Goal: Task Accomplishment & Management: Manage account settings

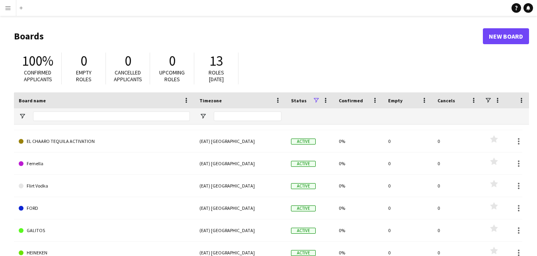
scroll to position [393, 0]
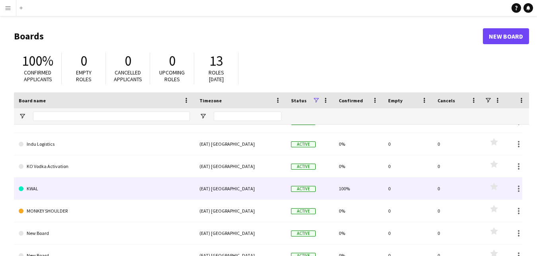
click at [82, 186] on link "KWAL" at bounding box center [104, 189] width 171 height 22
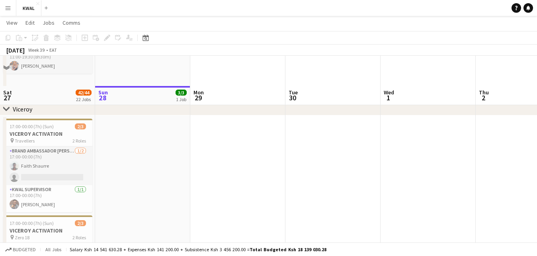
scroll to position [1170, 0]
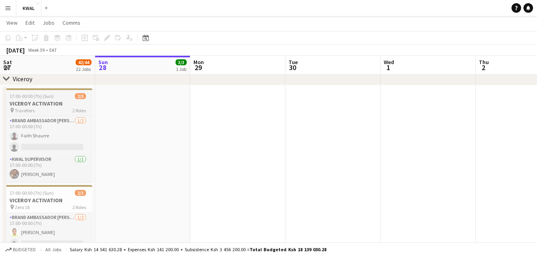
click at [45, 103] on h3 "VICEROY ACTIVATION" at bounding box center [47, 103] width 89 height 7
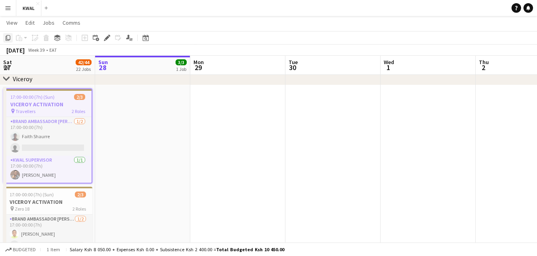
click at [10, 41] on icon "Copy" at bounding box center [8, 38] width 6 height 6
click at [139, 98] on app-date-cell at bounding box center [142, 196] width 95 height 222
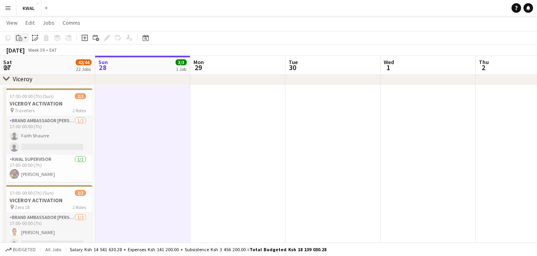
click at [24, 35] on app-action-btn "Paste" at bounding box center [21, 38] width 14 height 10
click at [37, 66] on link "Paste with crew Ctrl+Shift+V" at bounding box center [58, 66] width 75 height 7
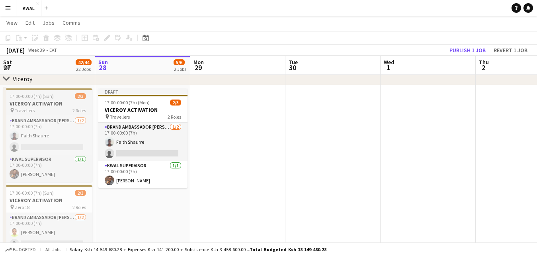
click at [43, 108] on div "pin Travellers 2 Roles" at bounding box center [47, 110] width 89 height 6
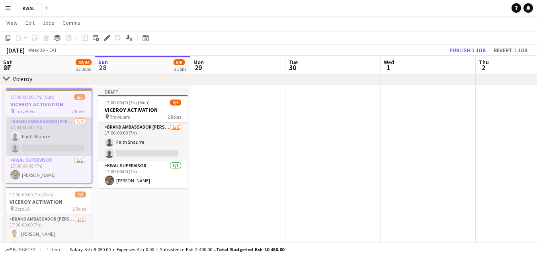
click at [27, 141] on app-card-role "Brand Ambassador kwal 1/2 17:00-00:00 (7h) Faith Shaurre single-neutral-actions" at bounding box center [48, 136] width 88 height 39
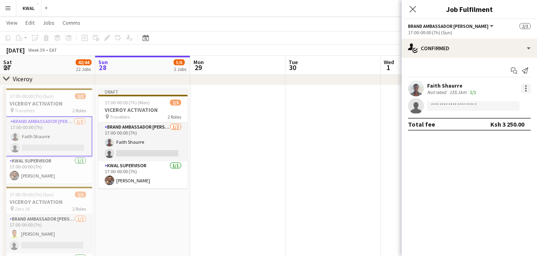
click at [525, 90] on div at bounding box center [526, 89] width 10 height 10
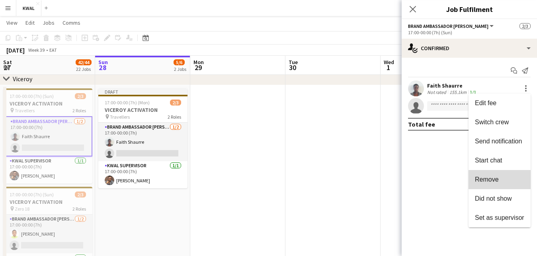
click at [489, 177] on span "Remove" at bounding box center [487, 179] width 24 height 7
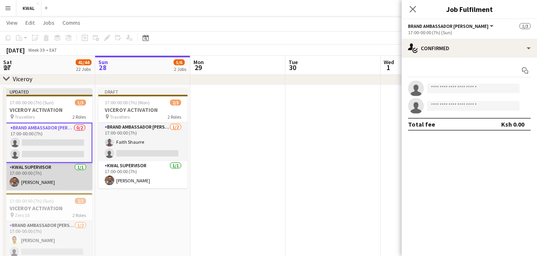
click at [36, 182] on app-card-role "KWAL SUPERVISOR 1/1 17:00-00:00 (7h) Vincent Gaturo" at bounding box center [47, 176] width 89 height 27
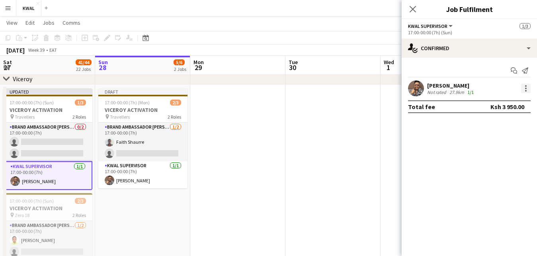
click at [526, 90] on div at bounding box center [526, 89] width 10 height 10
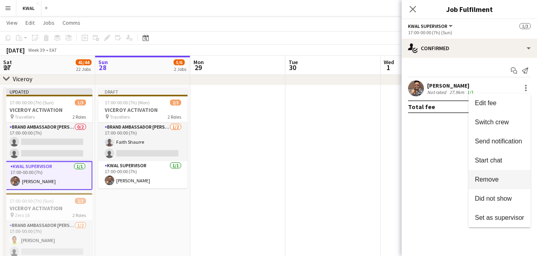
click at [489, 181] on span "Remove" at bounding box center [487, 179] width 24 height 7
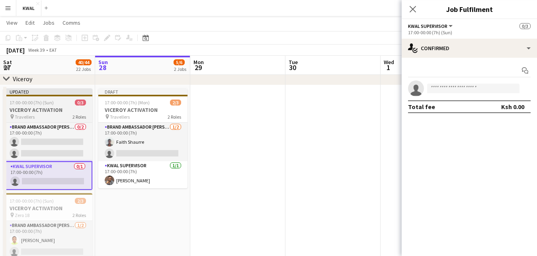
click at [53, 111] on h3 "VICEROY ACTIVATION" at bounding box center [47, 109] width 89 height 7
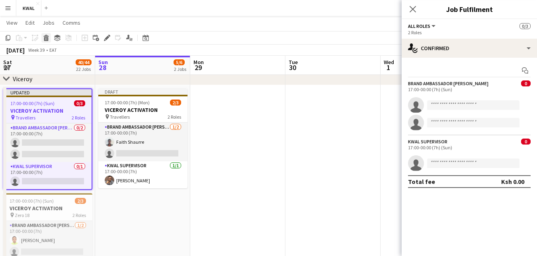
click at [43, 37] on icon "Delete" at bounding box center [46, 38] width 6 height 6
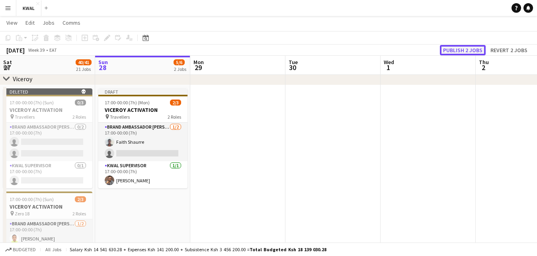
click at [461, 51] on button "Publish 2 jobs" at bounding box center [463, 50] width 46 height 10
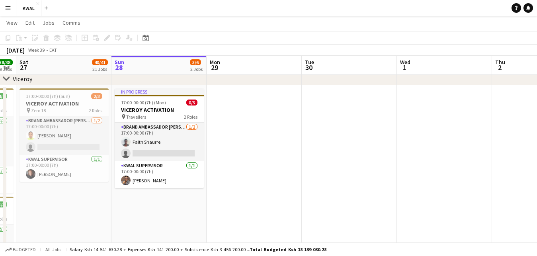
scroll to position [0, 174]
drag, startPoint x: 69, startPoint y: 202, endPoint x: 86, endPoint y: 200, distance: 16.8
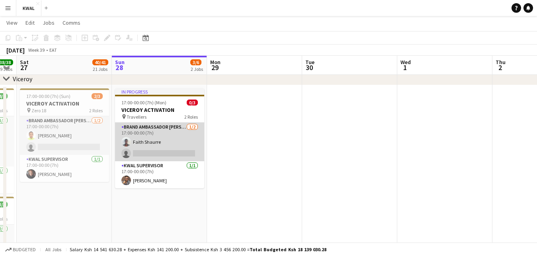
click at [163, 151] on app-card-role "Brand Ambassador kwal 1/2 17:00-00:00 (7h) Faith Shaurre single-neutral-actions" at bounding box center [159, 142] width 89 height 39
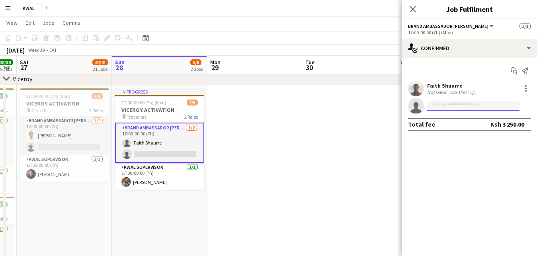
click at [437, 104] on input at bounding box center [473, 106] width 92 height 10
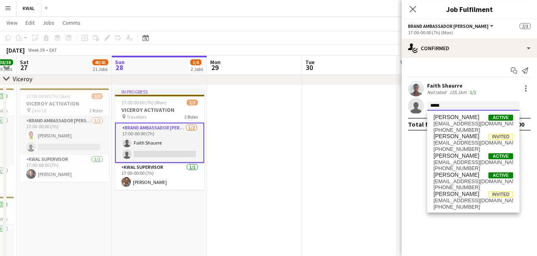
click at [457, 104] on input "*****" at bounding box center [473, 106] width 92 height 10
drag, startPoint x: 457, startPoint y: 104, endPoint x: 433, endPoint y: 107, distance: 24.9
click at [433, 107] on input "*****" at bounding box center [473, 106] width 92 height 10
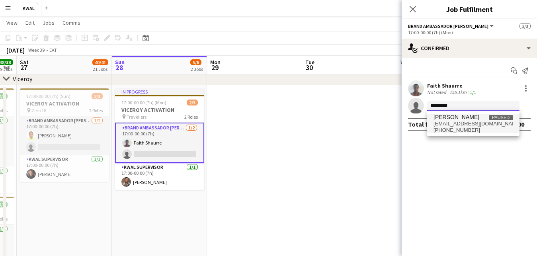
type input "*********"
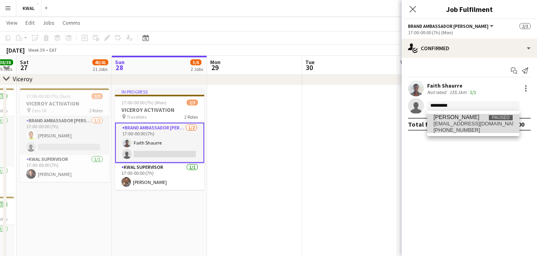
click at [456, 123] on span "jnyambura712@gmail.com" at bounding box center [474, 124] width 80 height 6
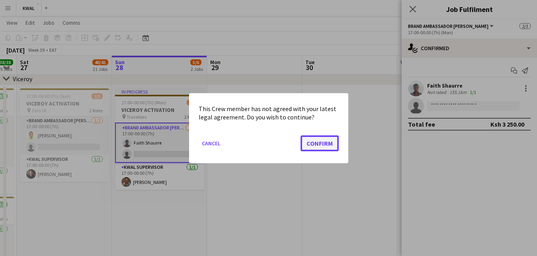
click at [316, 147] on button "Confirm" at bounding box center [320, 143] width 38 height 16
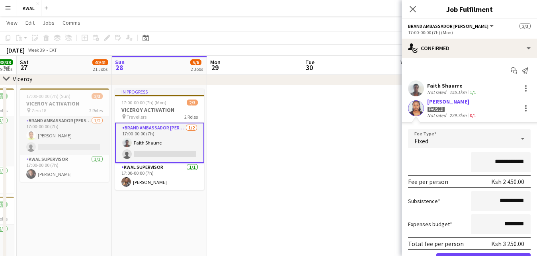
scroll to position [43, 0]
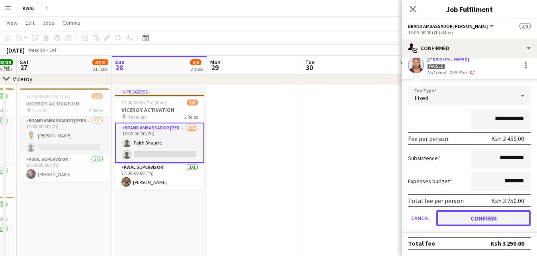
click at [491, 215] on button "Confirm" at bounding box center [484, 218] width 94 height 16
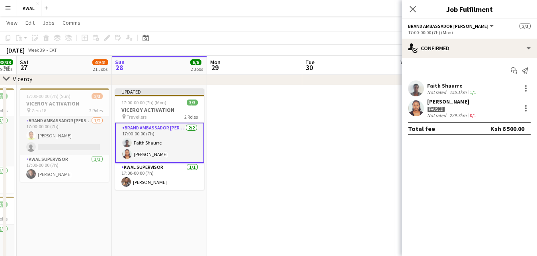
scroll to position [0, 0]
click at [442, 99] on div "[PERSON_NAME]" at bounding box center [452, 101] width 51 height 7
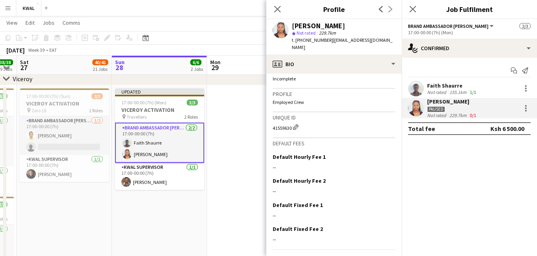
scroll to position [286, 0]
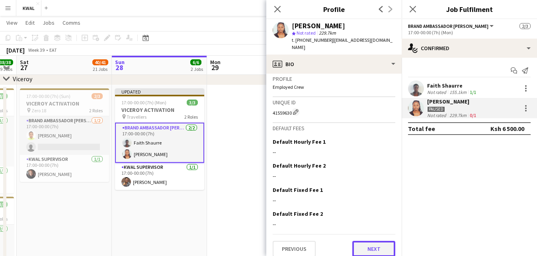
click at [357, 241] on button "Next" at bounding box center [374, 249] width 43 height 16
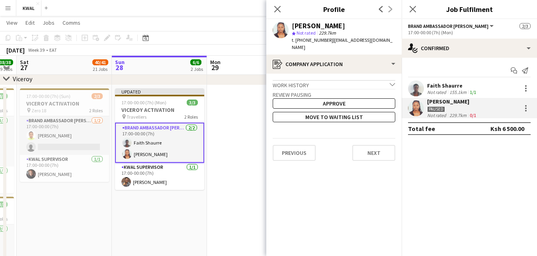
click at [332, 91] on h3 "Review Pausing" at bounding box center [334, 94] width 123 height 7
click at [332, 98] on button "Approve" at bounding box center [334, 103] width 123 height 10
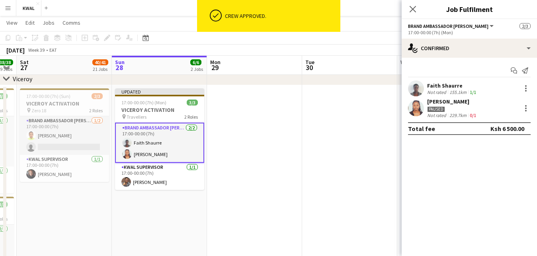
click at [332, 93] on app-date-cell at bounding box center [349, 196] width 95 height 222
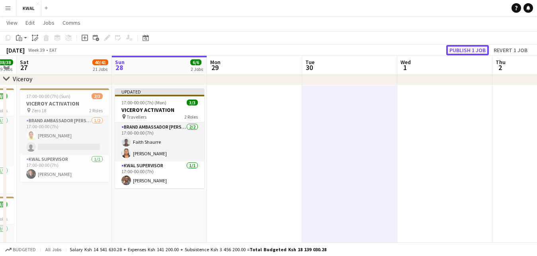
click at [458, 49] on button "Publish 1 job" at bounding box center [468, 50] width 43 height 10
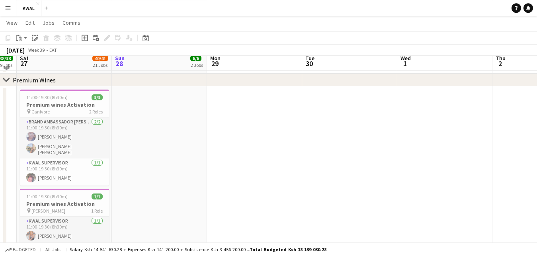
scroll to position [962, 0]
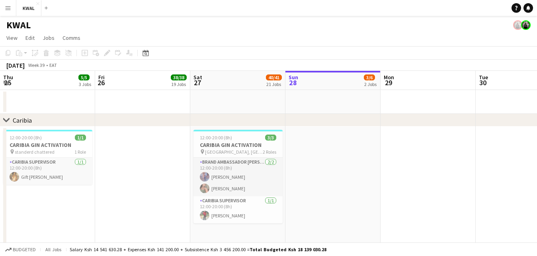
scroll to position [0, 190]
